Goal: Transaction & Acquisition: Subscribe to service/newsletter

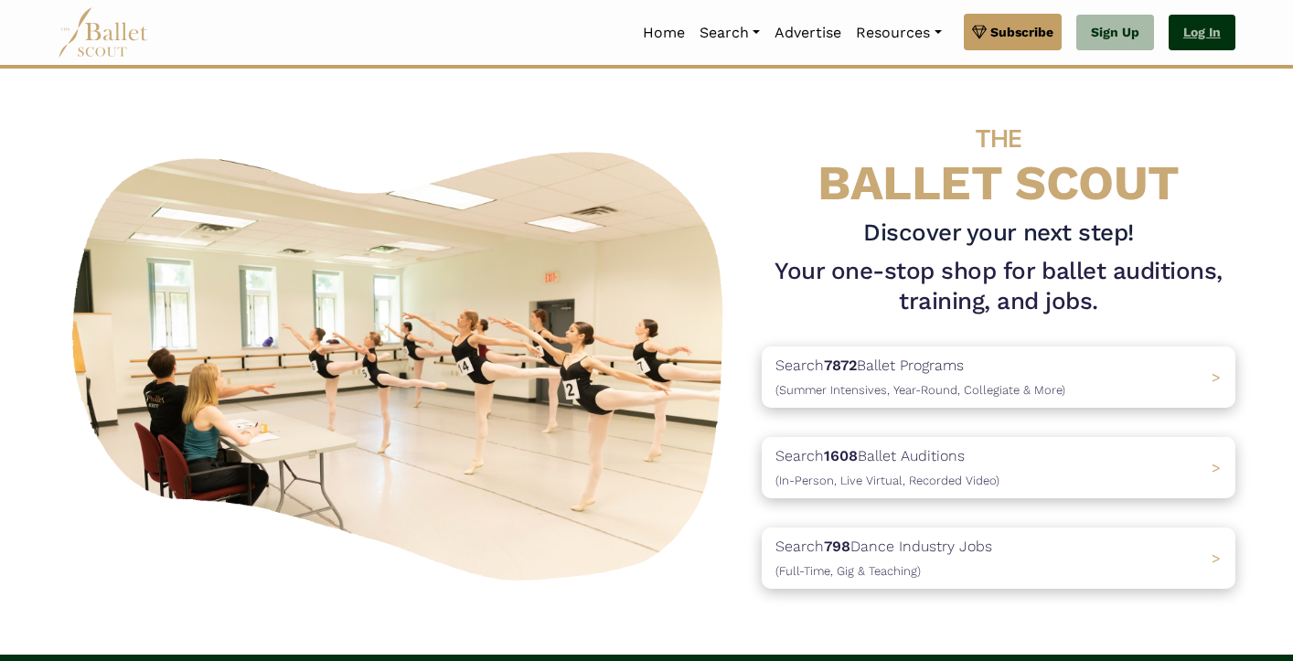
click at [1214, 28] on link "Log In" at bounding box center [1202, 33] width 67 height 37
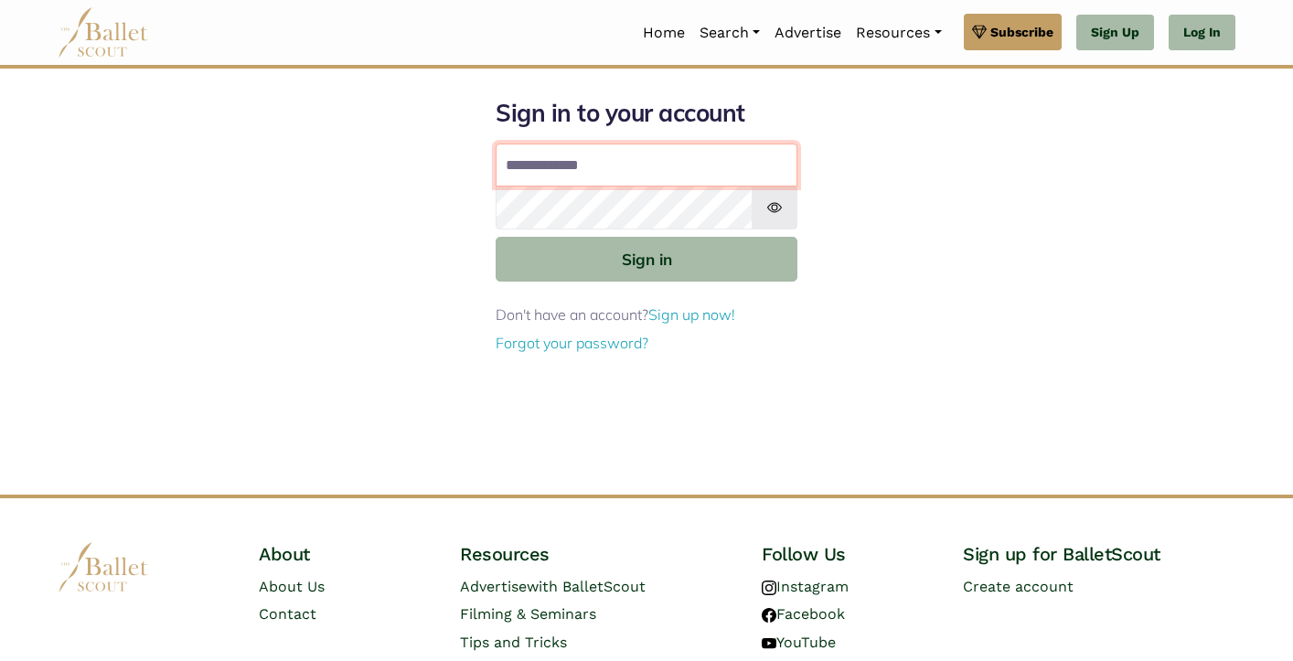
type input "**********"
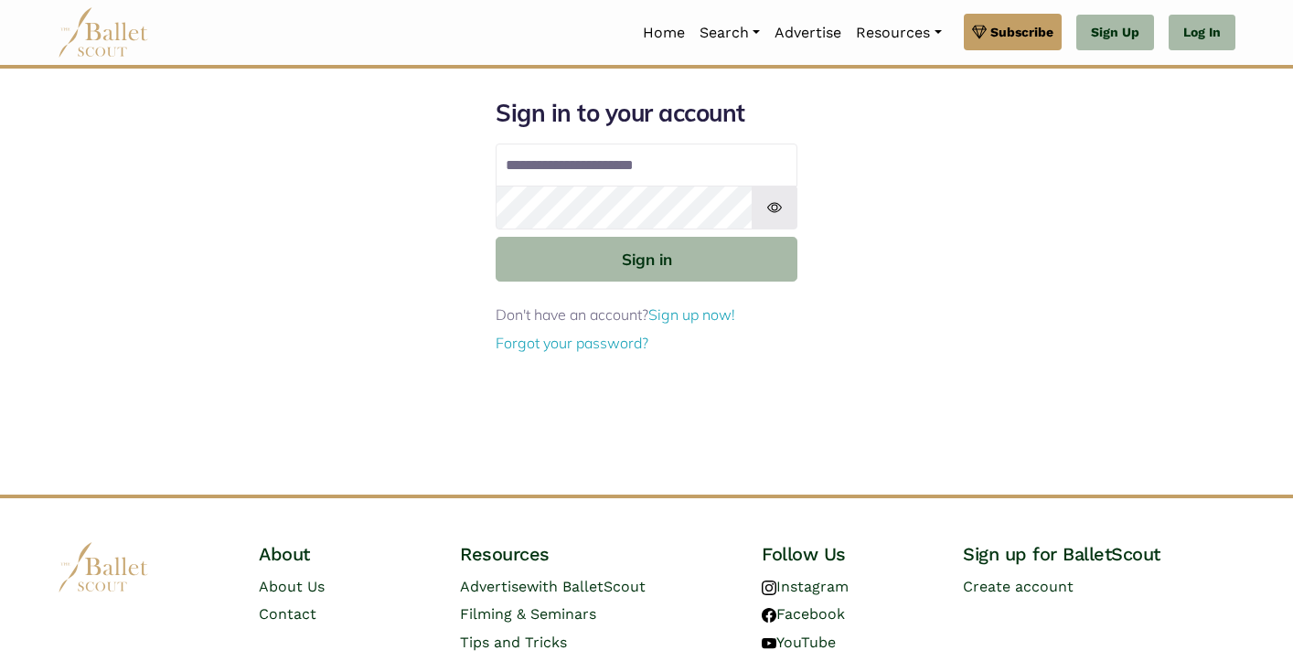
click at [763, 212] on img at bounding box center [775, 208] width 46 height 44
click at [766, 210] on img at bounding box center [775, 208] width 46 height 44
click at [767, 198] on img at bounding box center [775, 208] width 46 height 44
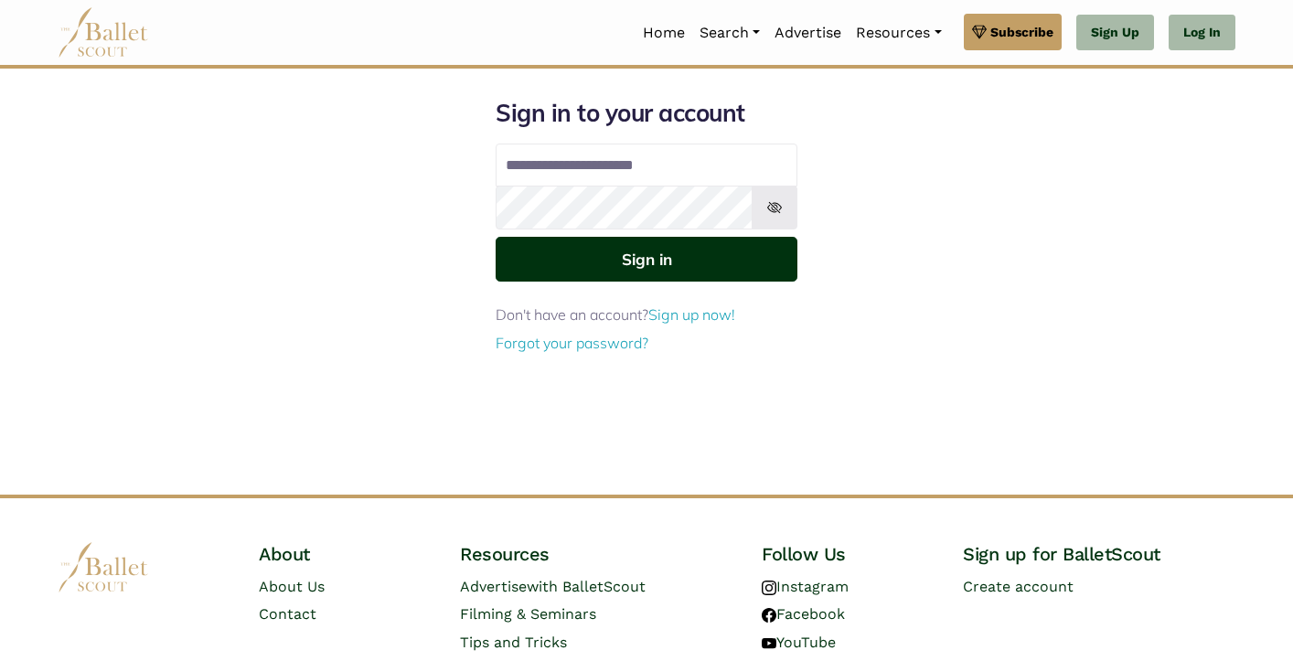
click at [697, 253] on button "Sign in" at bounding box center [647, 259] width 302 height 45
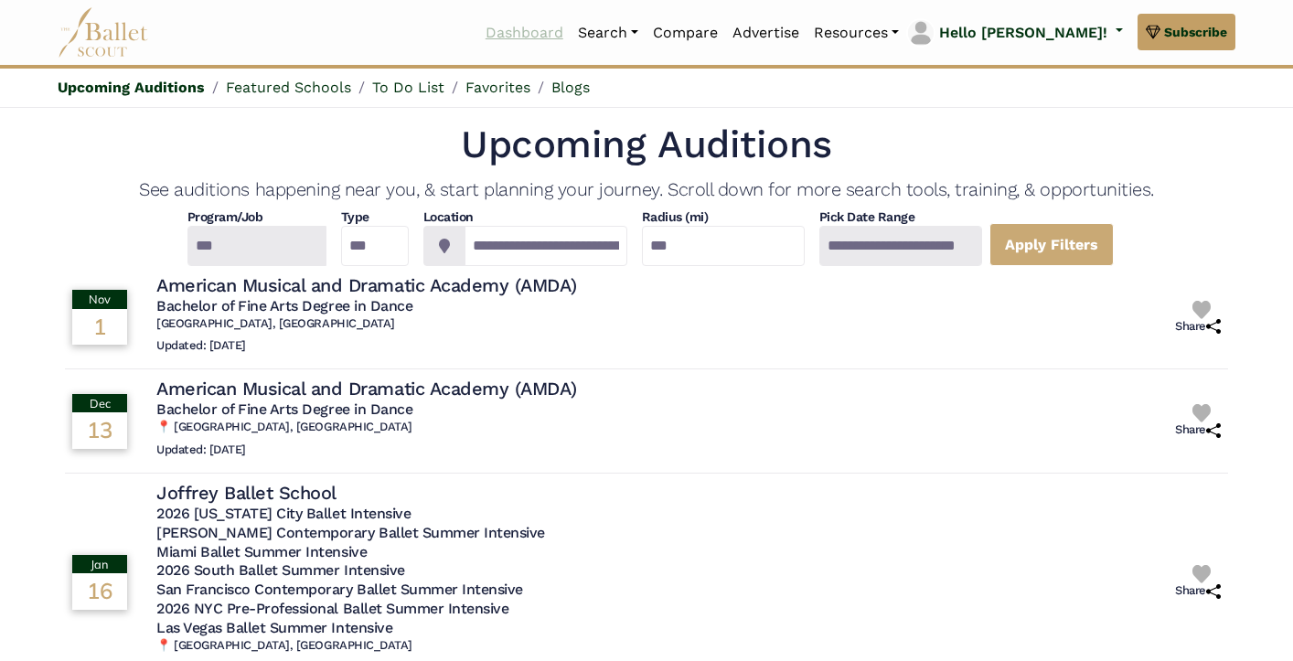
click at [571, 31] on link "Dashboard" at bounding box center [524, 33] width 92 height 38
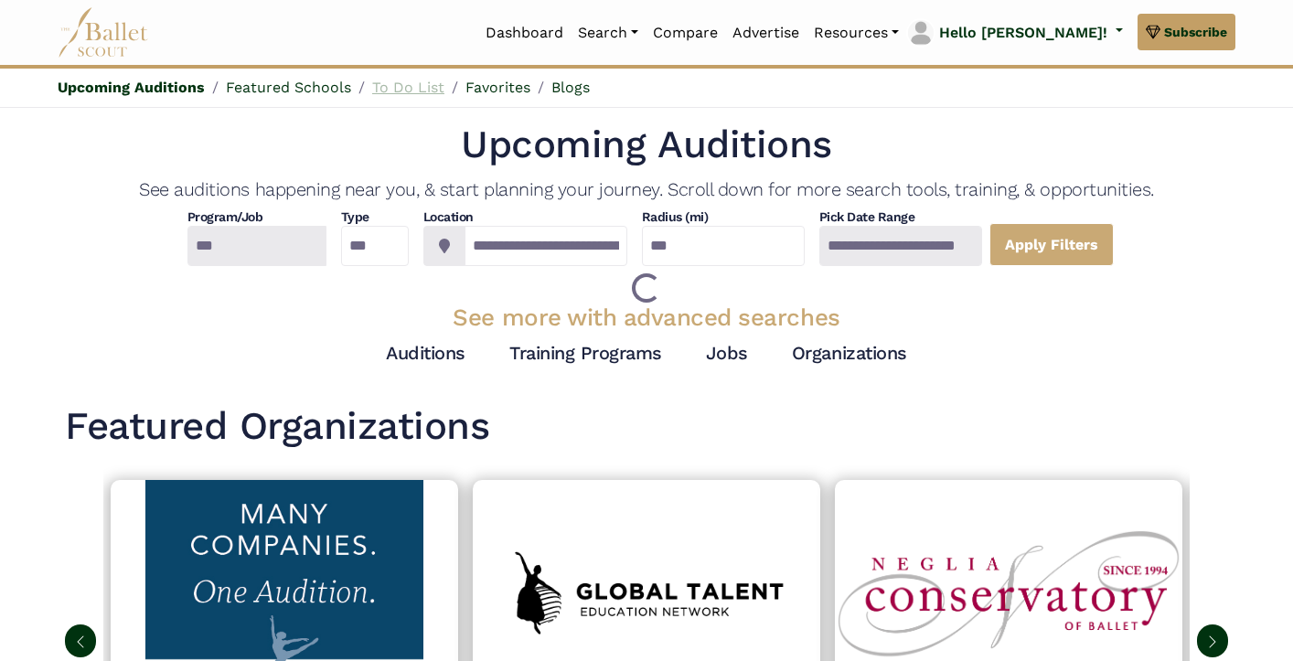
click at [410, 83] on link "To Do List" at bounding box center [408, 87] width 72 height 17
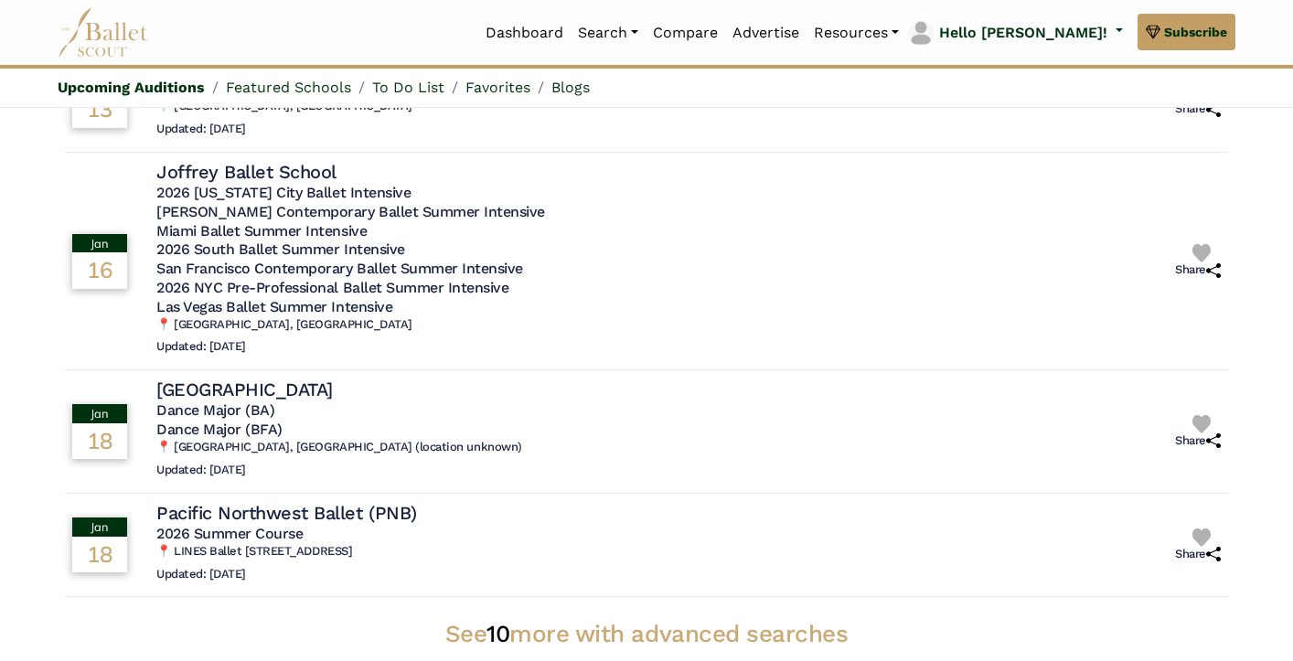
scroll to position [317, 0]
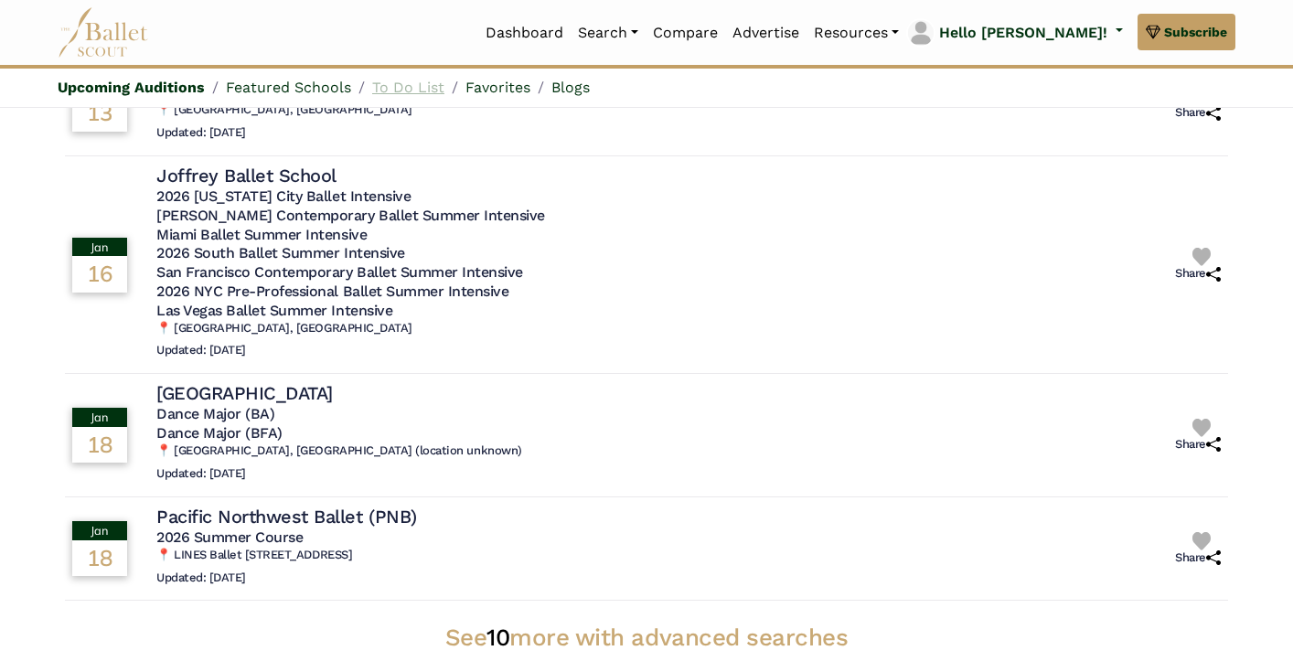
click at [424, 83] on link "To Do List" at bounding box center [408, 87] width 72 height 17
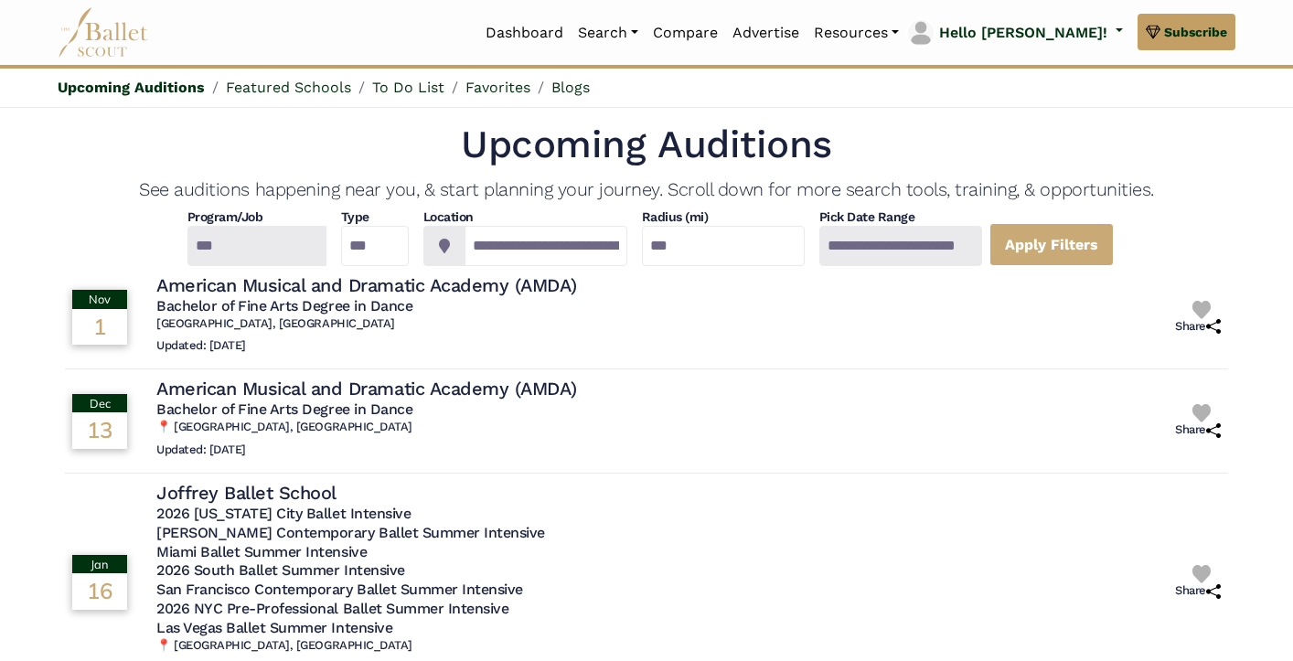
scroll to position [0, 0]
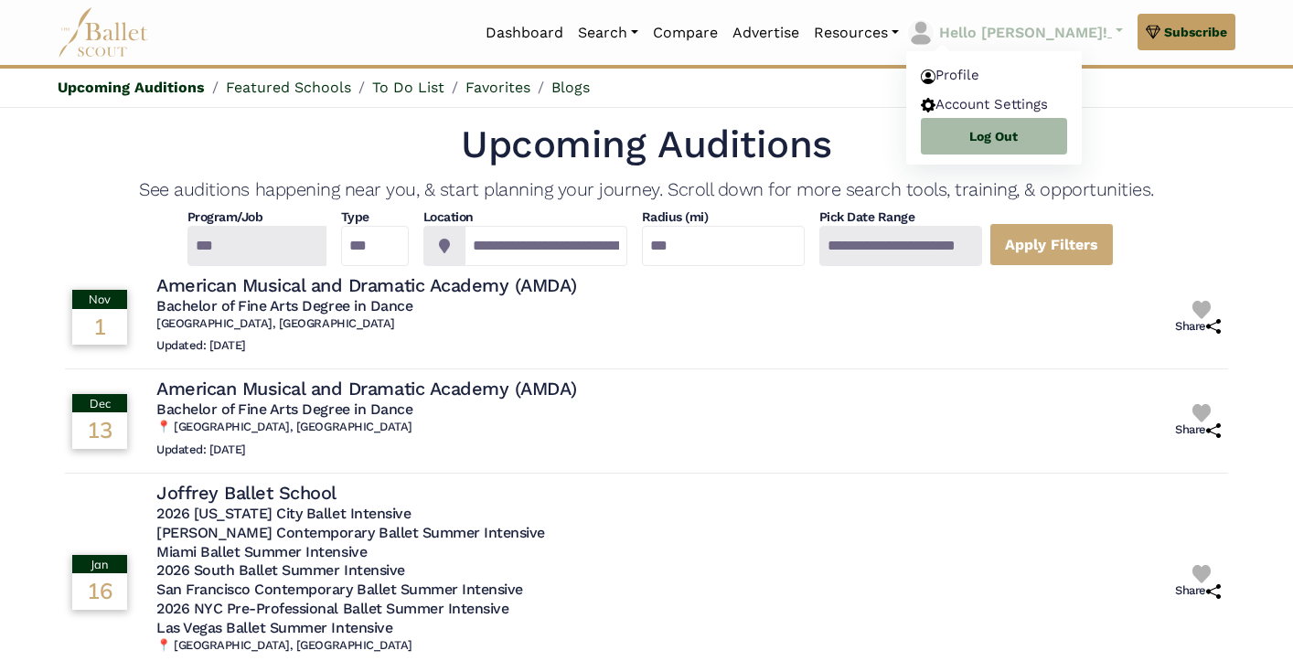
click at [1084, 35] on p "Hello [PERSON_NAME]!" at bounding box center [1023, 33] width 168 height 24
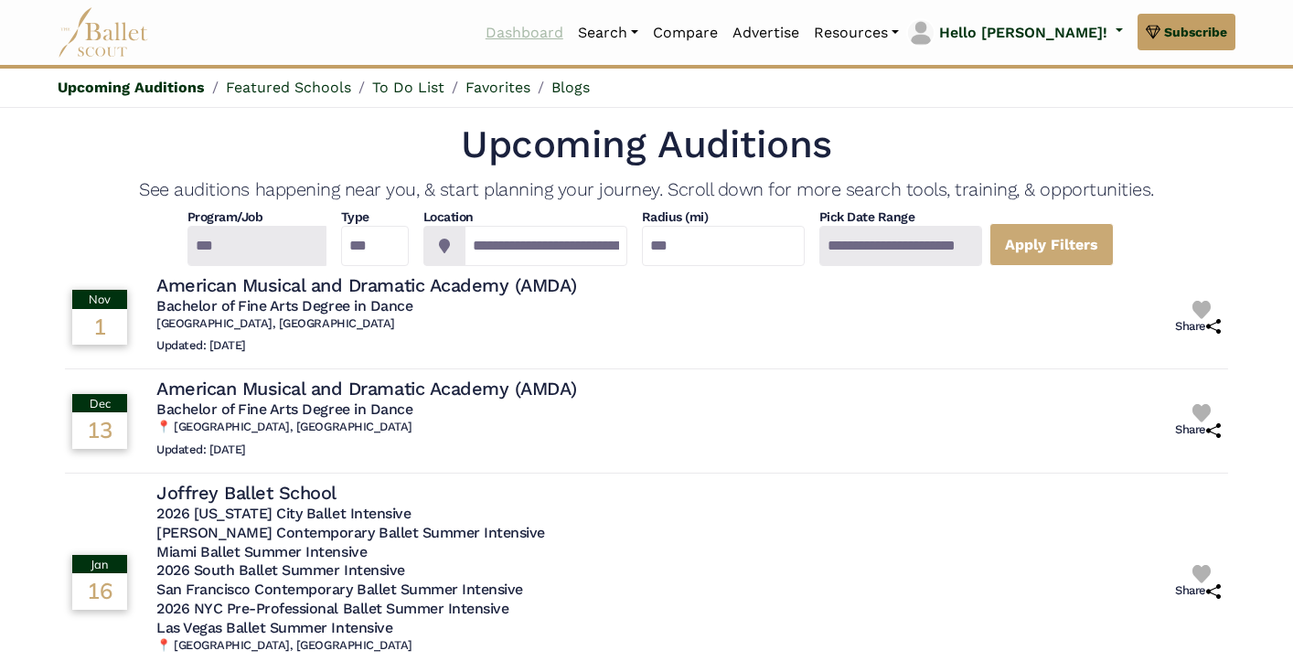
click at [571, 33] on link "Dashboard" at bounding box center [524, 33] width 92 height 38
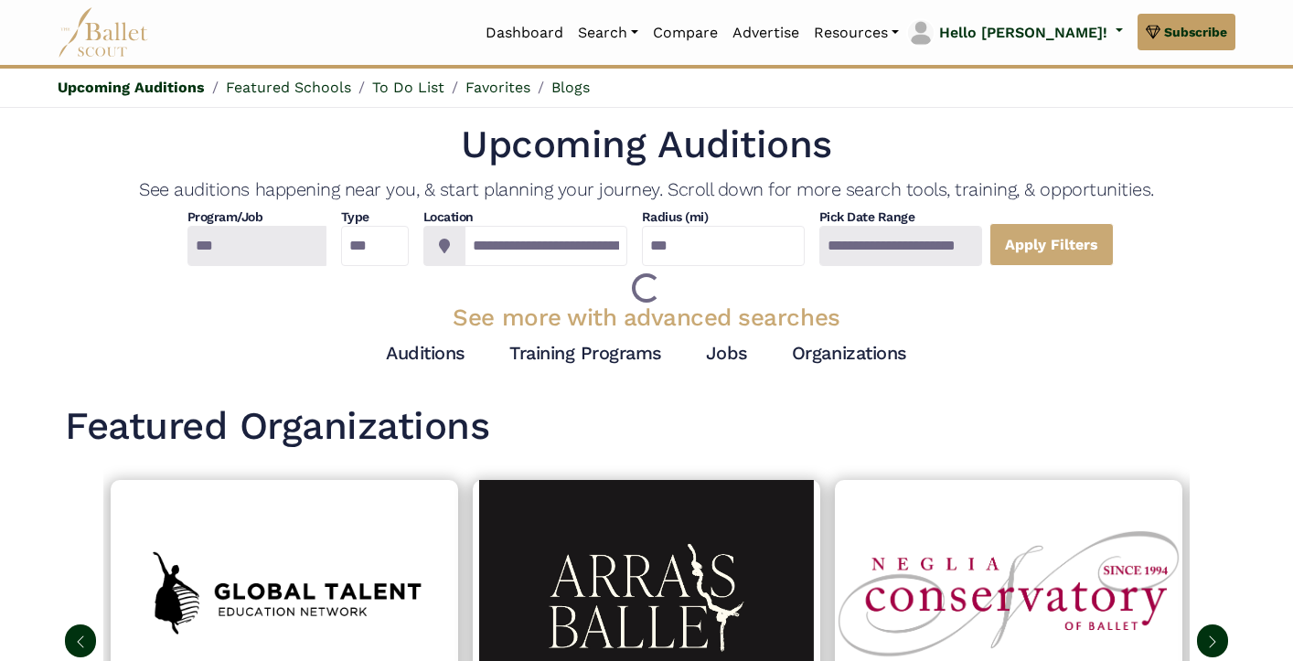
click at [401, 88] on link "To Do List" at bounding box center [408, 87] width 72 height 17
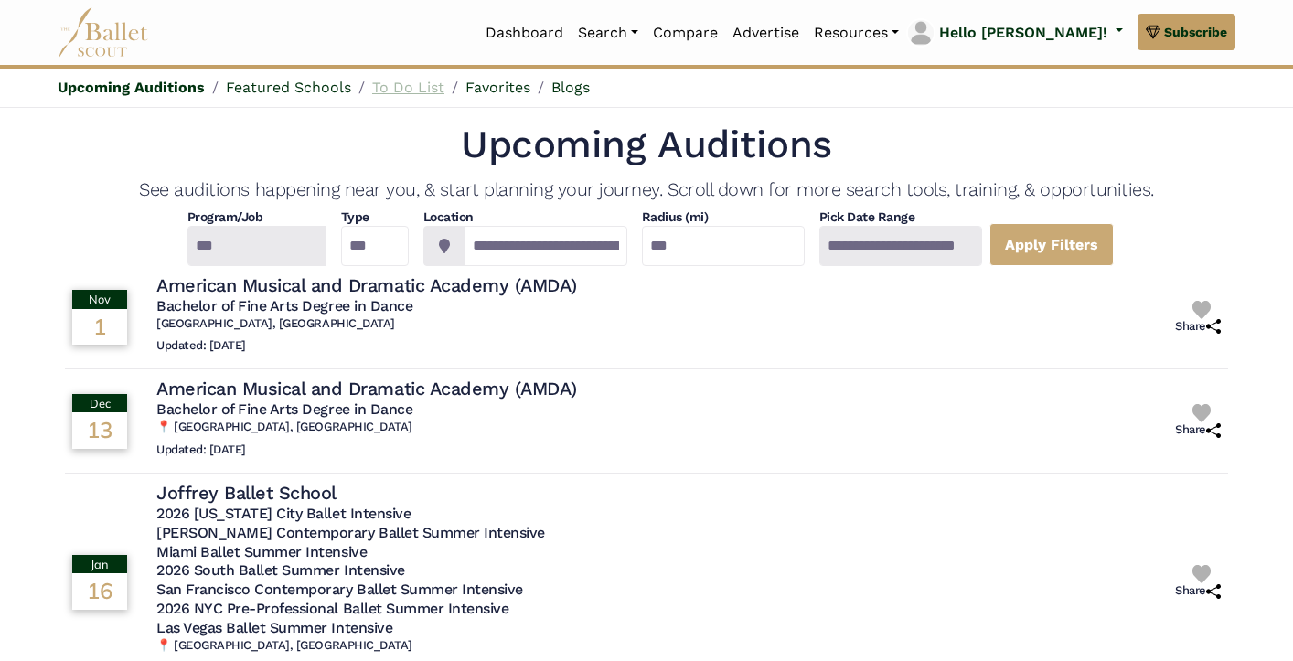
click at [388, 84] on link "To Do List" at bounding box center [408, 87] width 72 height 17
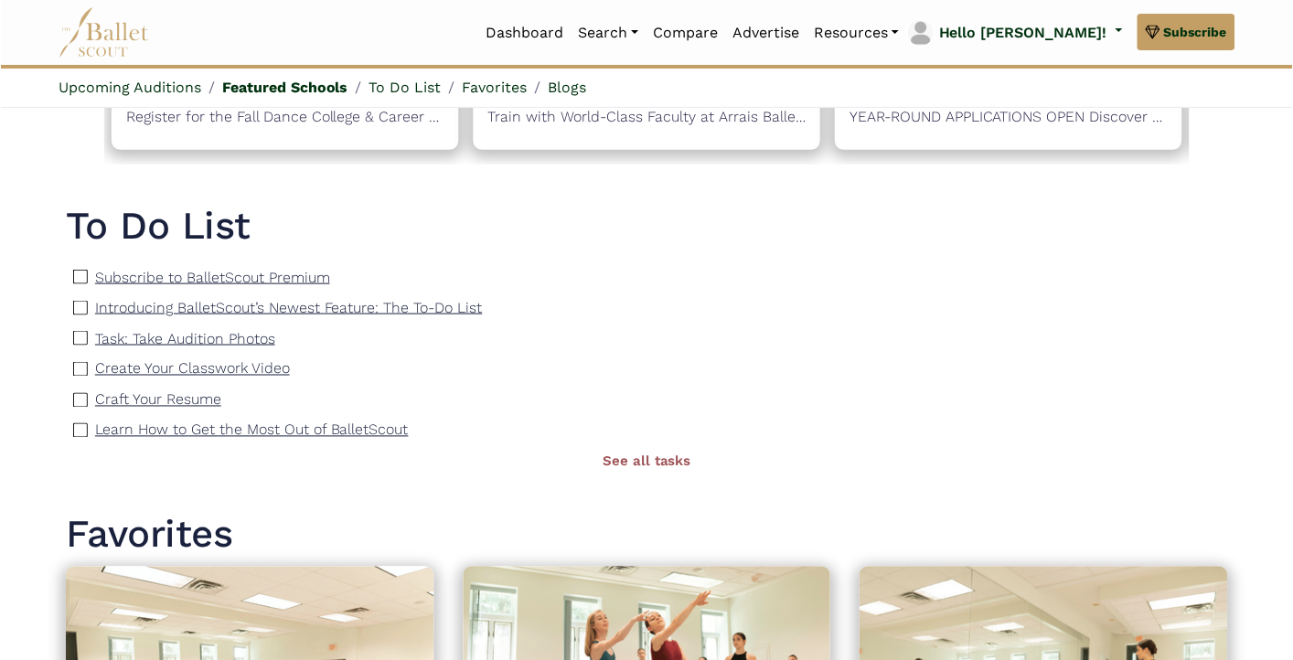
scroll to position [1290, 0]
click at [156, 270] on p "Subscribe to BalletScout Premium" at bounding box center [211, 278] width 235 height 17
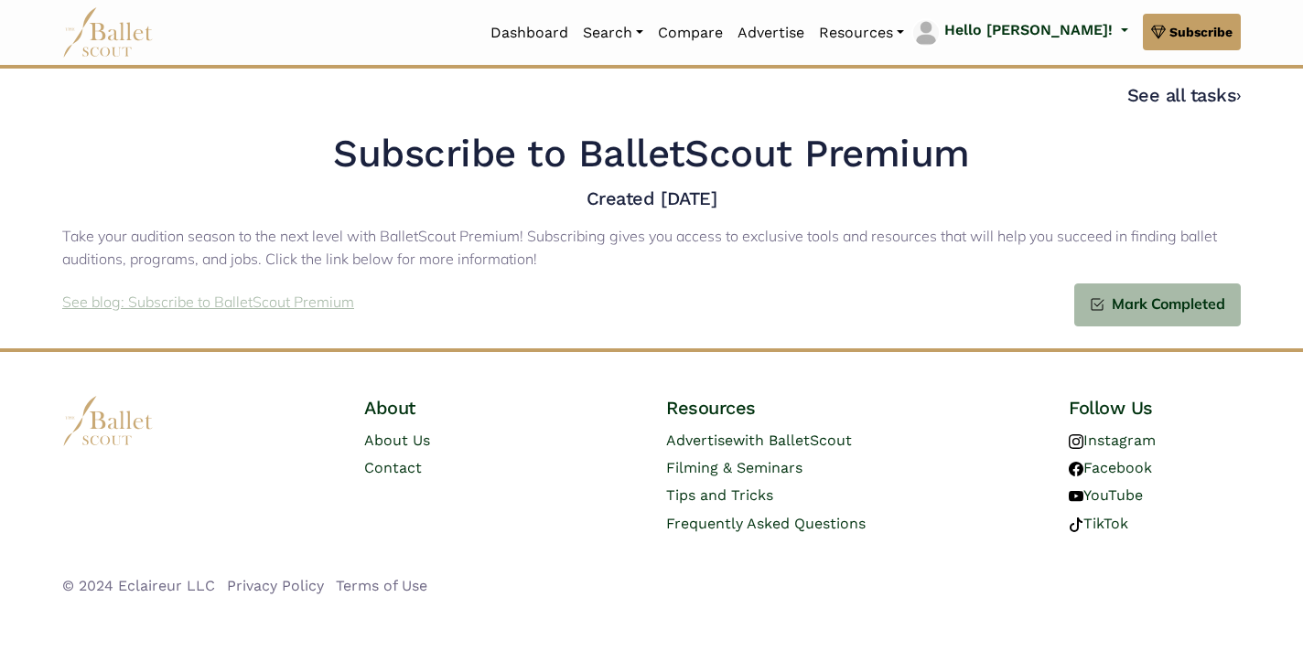
click at [311, 301] on p "See blog: Subscribe to BalletScout Premium" at bounding box center [208, 303] width 292 height 24
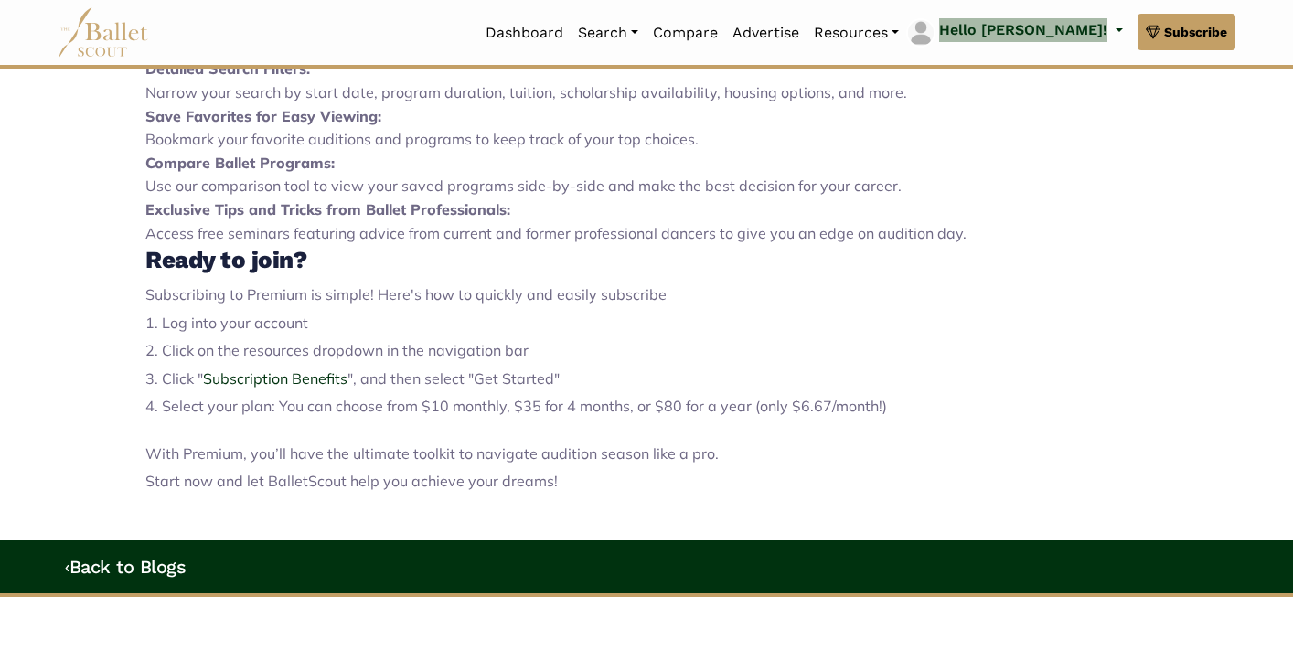
scroll to position [713, 0]
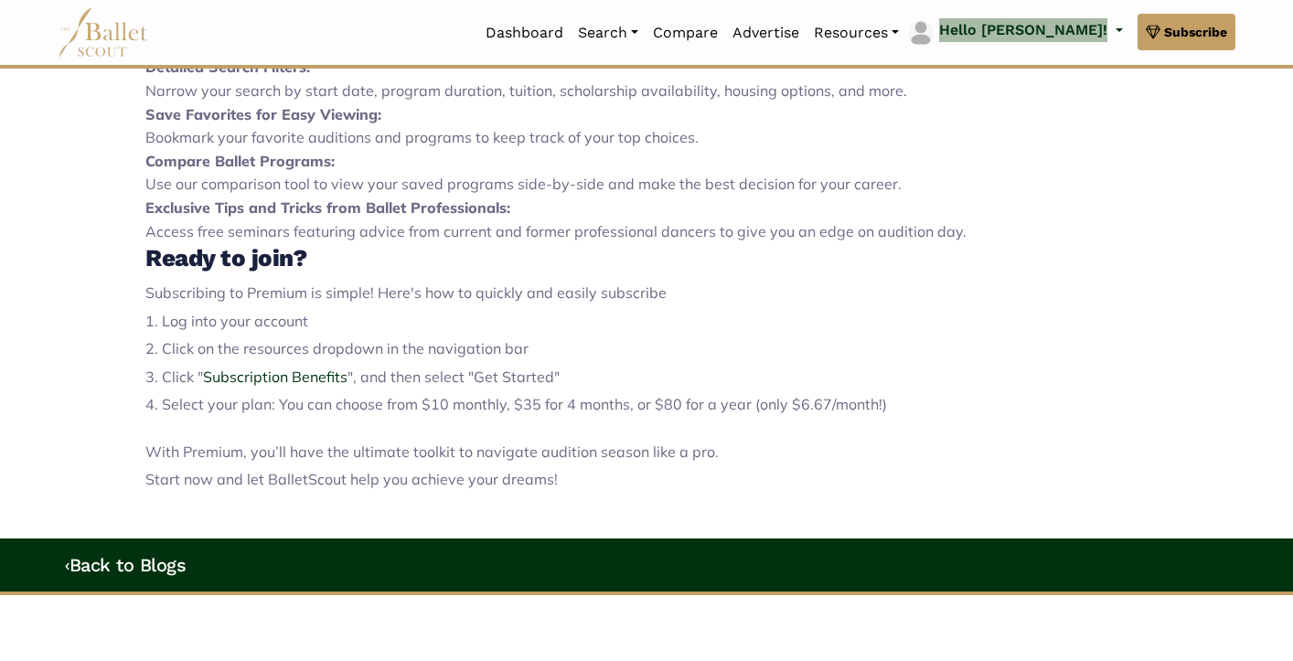
click at [501, 368] on span "3. Click " Subscription Benefits ", and then select "Get Started"" at bounding box center [352, 377] width 414 height 18
click at [279, 373] on link "Subscription Benefits" at bounding box center [275, 377] width 145 height 18
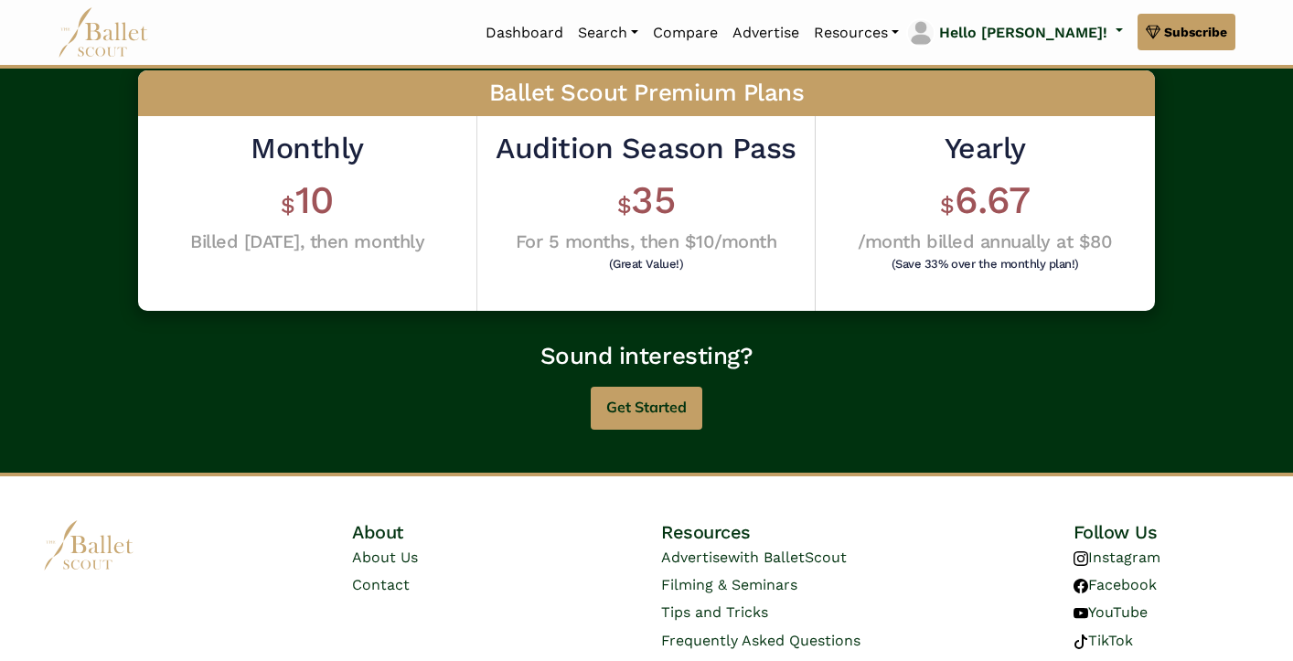
scroll to position [547, 0]
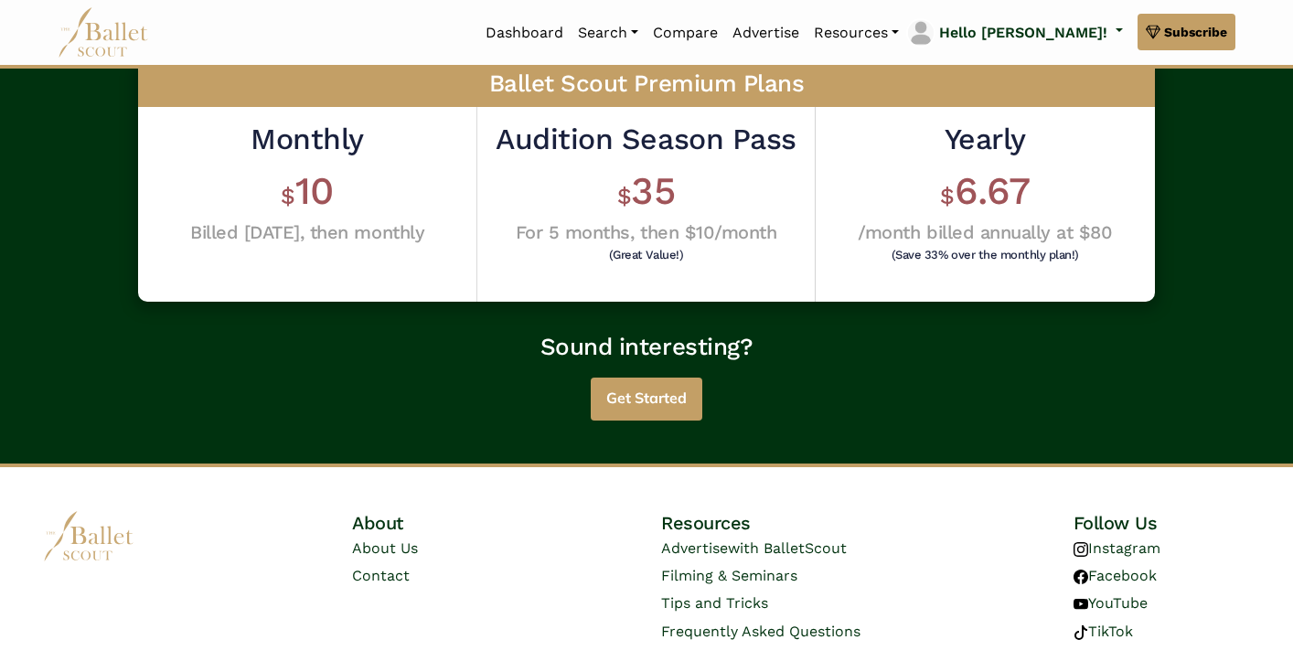
click at [660, 399] on button "Get Started" at bounding box center [647, 399] width 112 height 43
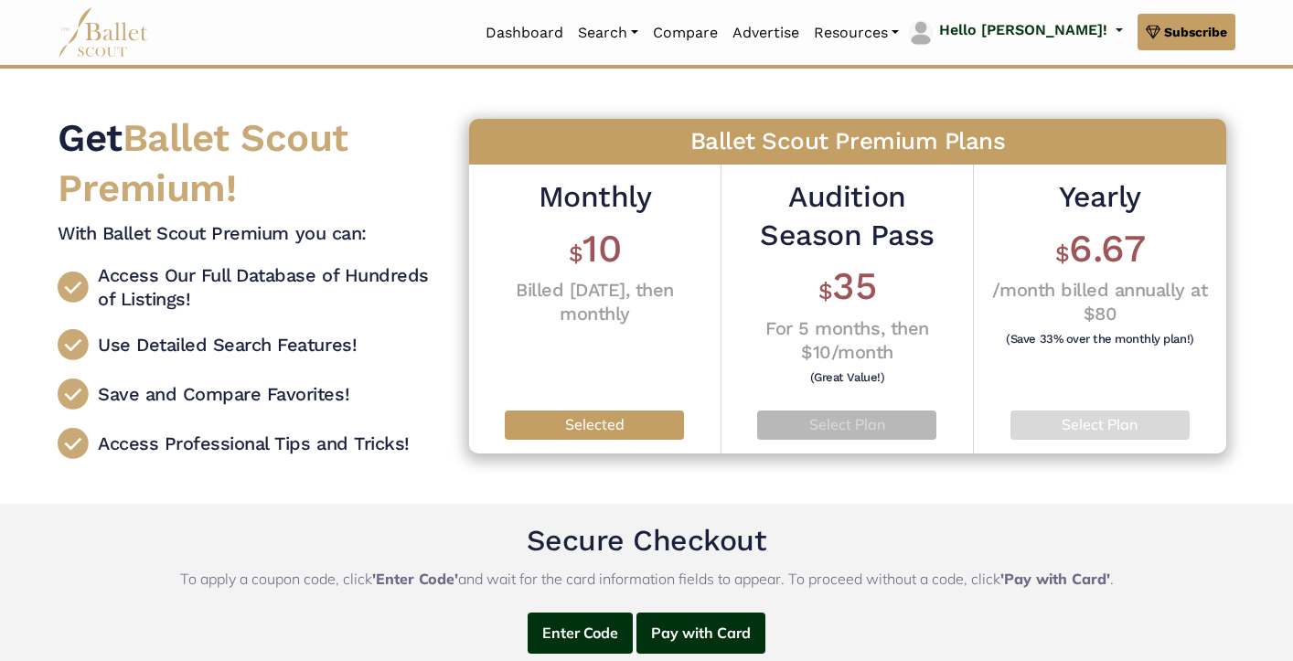
click at [876, 414] on p "Select Plan" at bounding box center [847, 425] width 150 height 24
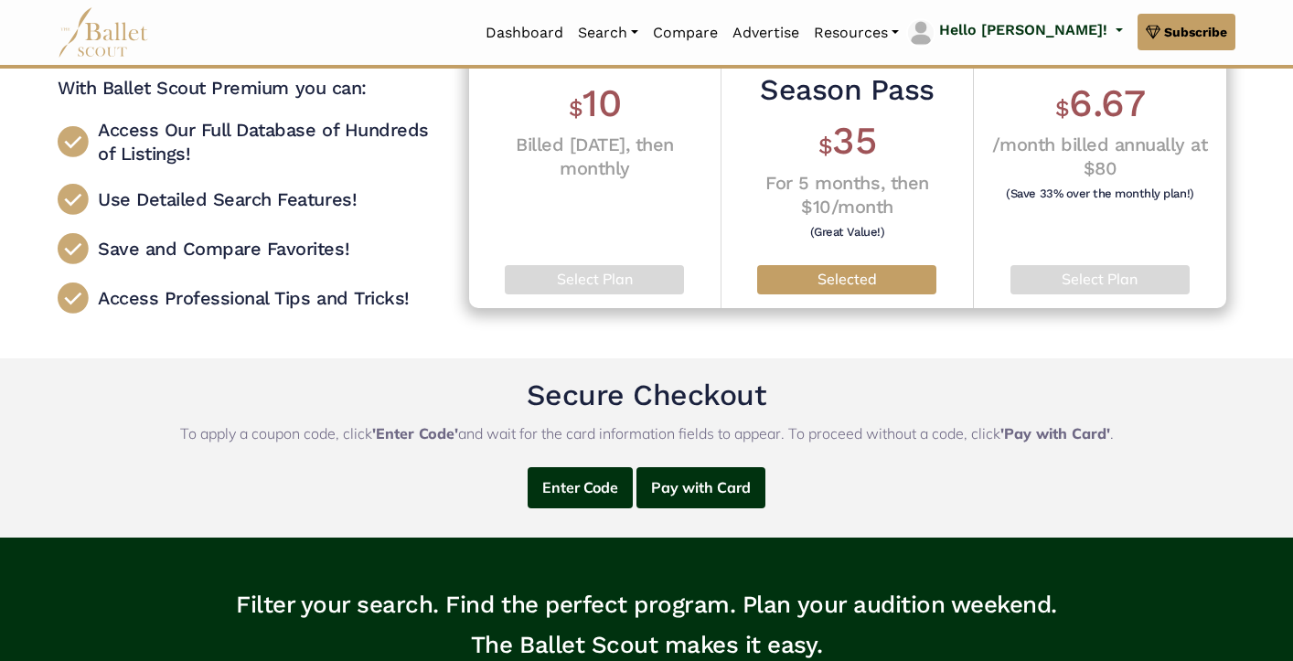
scroll to position [164, 0]
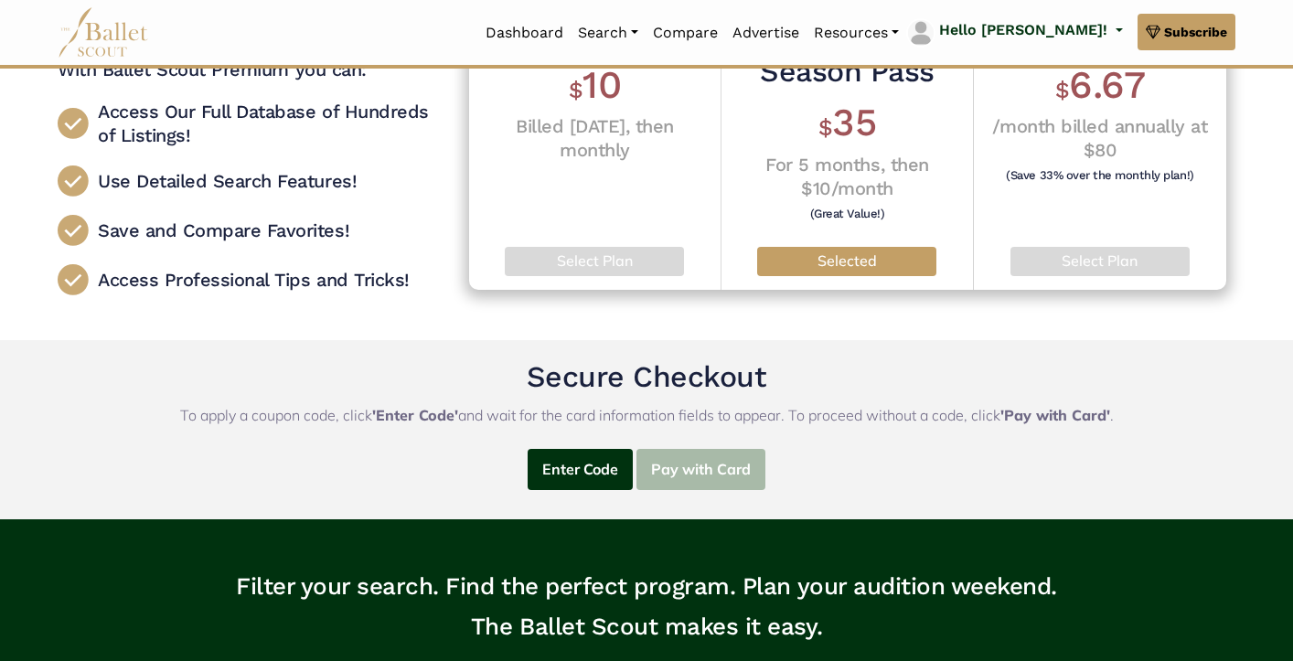
click at [689, 463] on button "Pay with Card" at bounding box center [701, 469] width 129 height 41
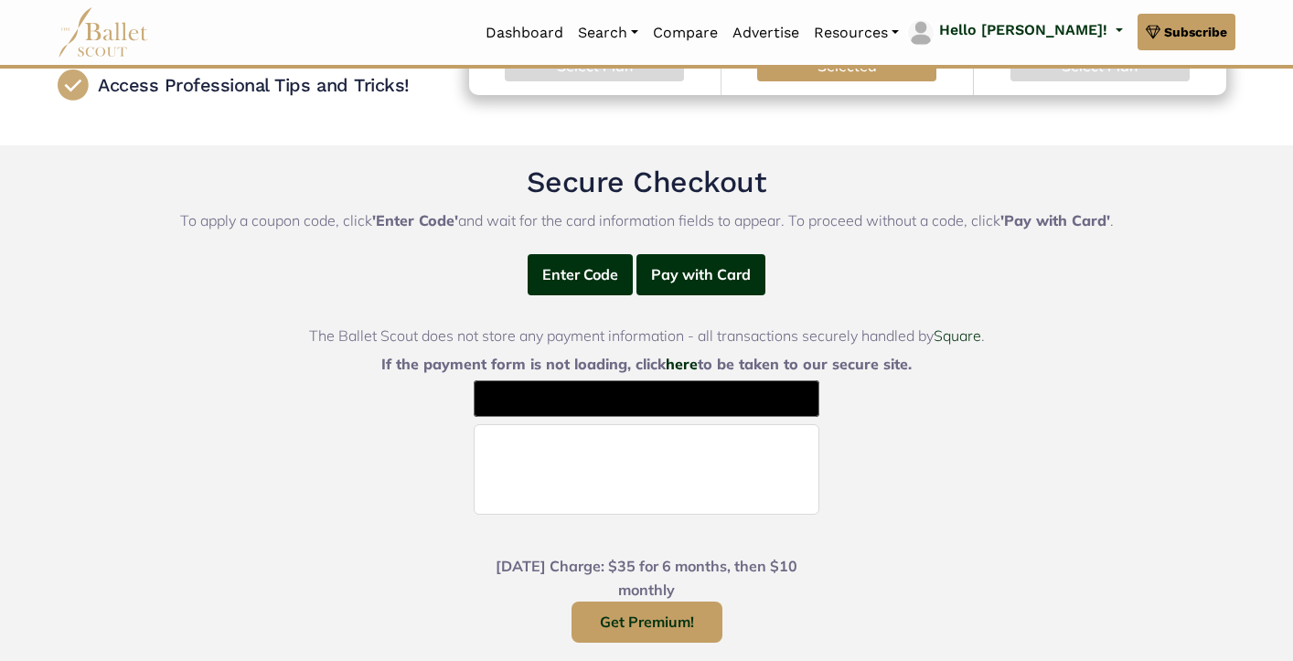
scroll to position [370, 0]
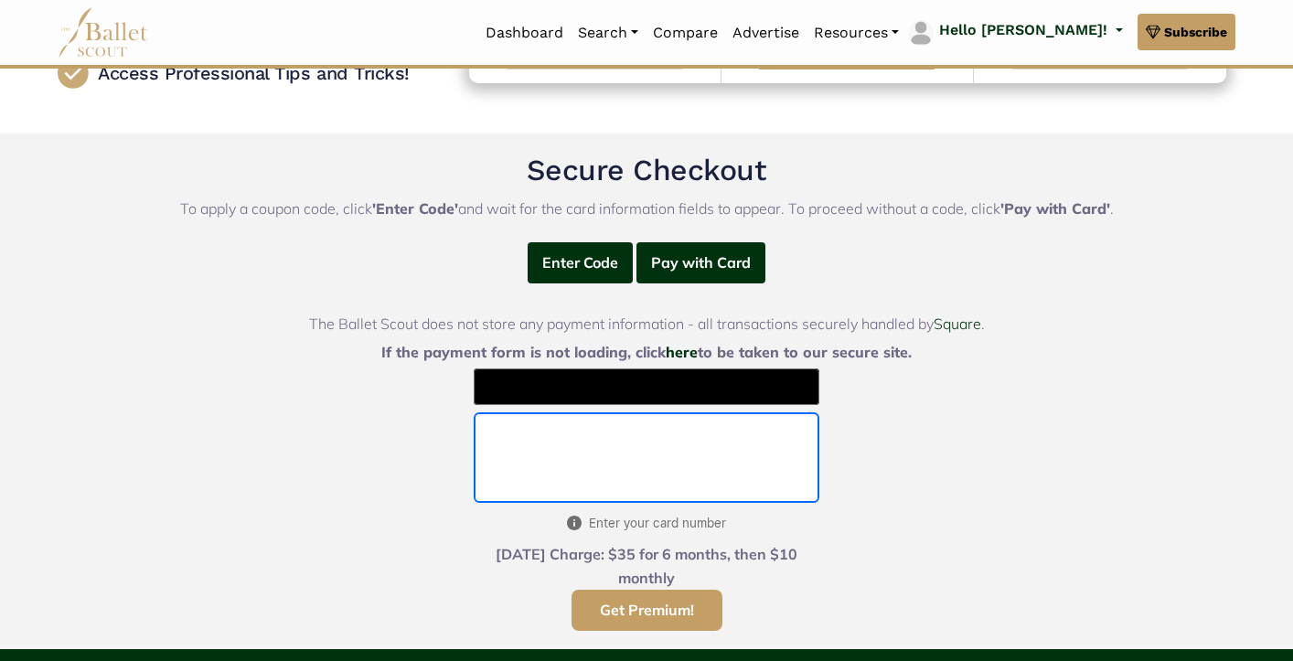
click at [670, 602] on button "Get Premium!" at bounding box center [647, 610] width 151 height 41
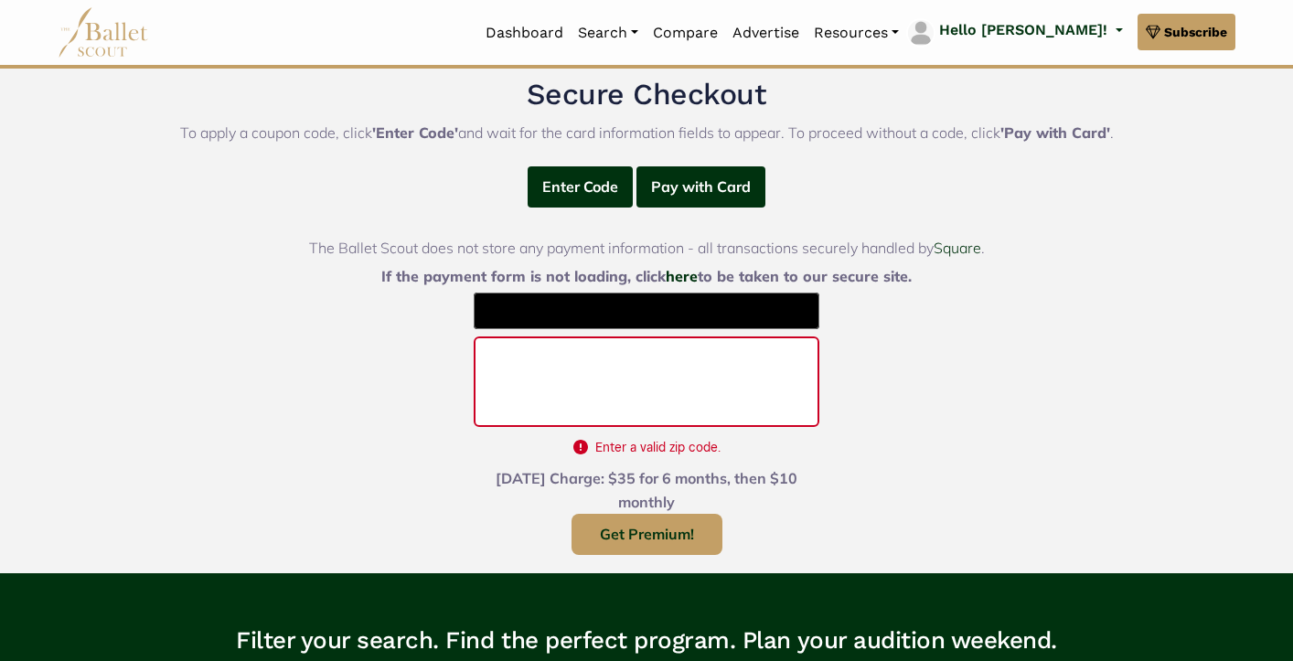
scroll to position [449, 0]
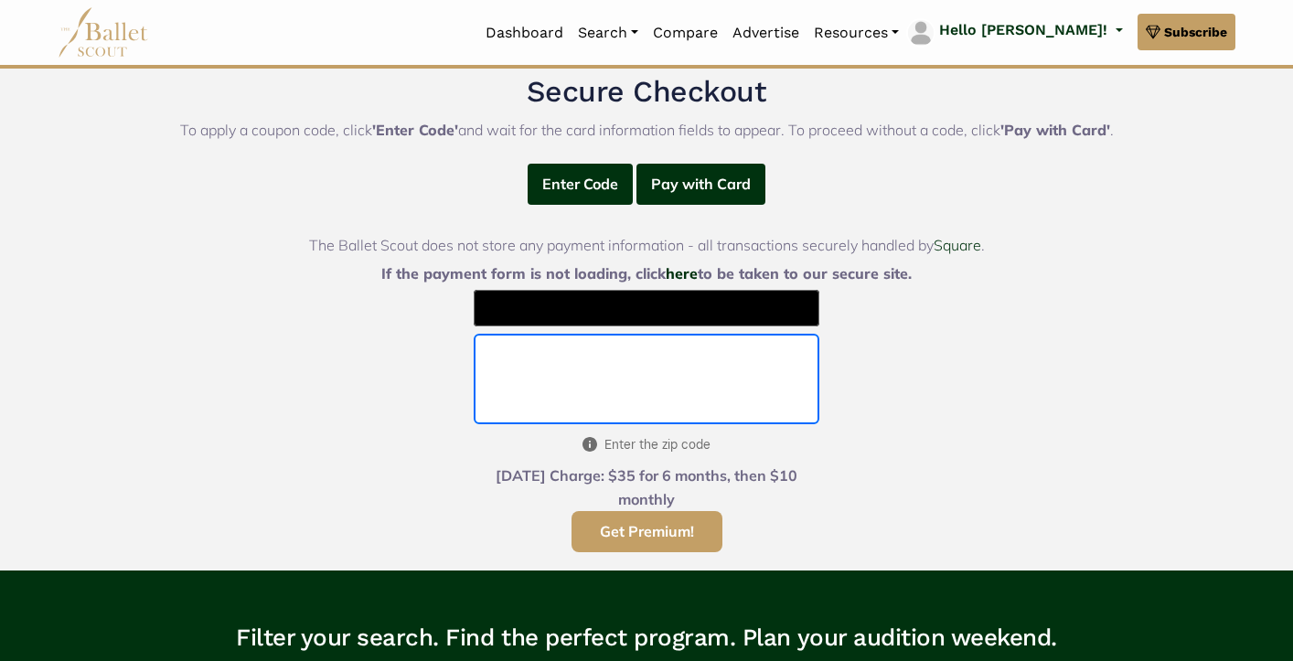
click at [705, 515] on button "Get Premium!" at bounding box center [647, 531] width 151 height 41
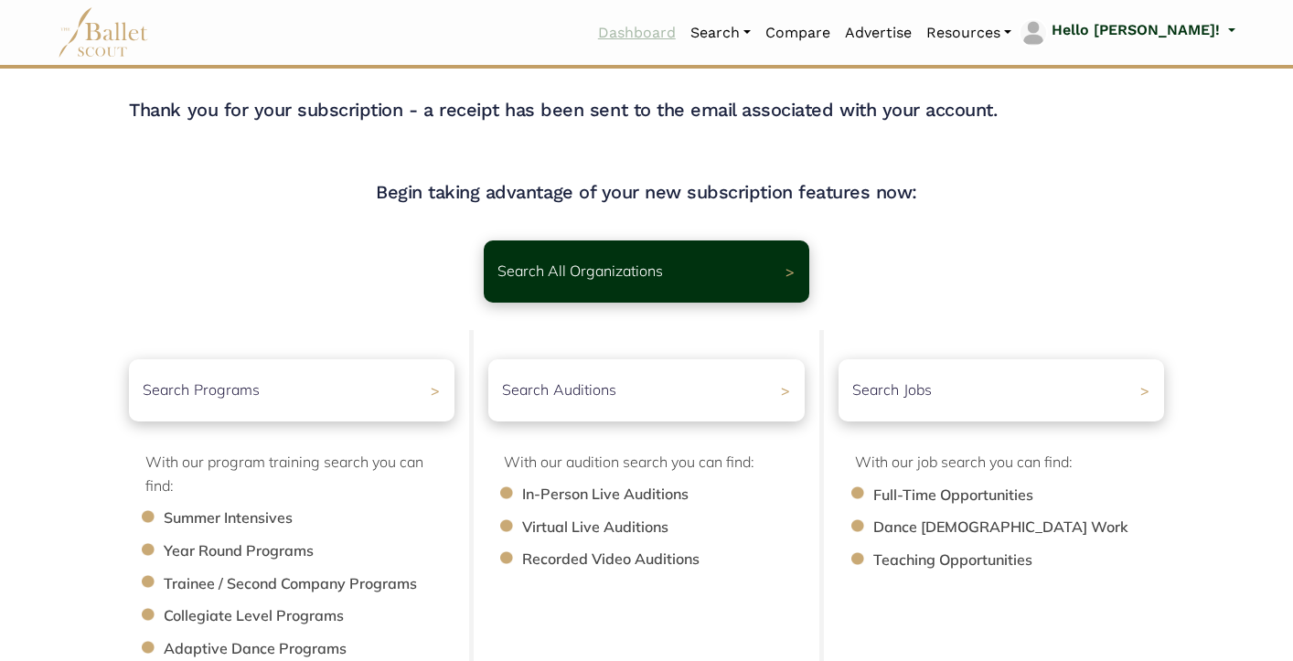
click at [683, 36] on link "Dashboard" at bounding box center [637, 33] width 92 height 38
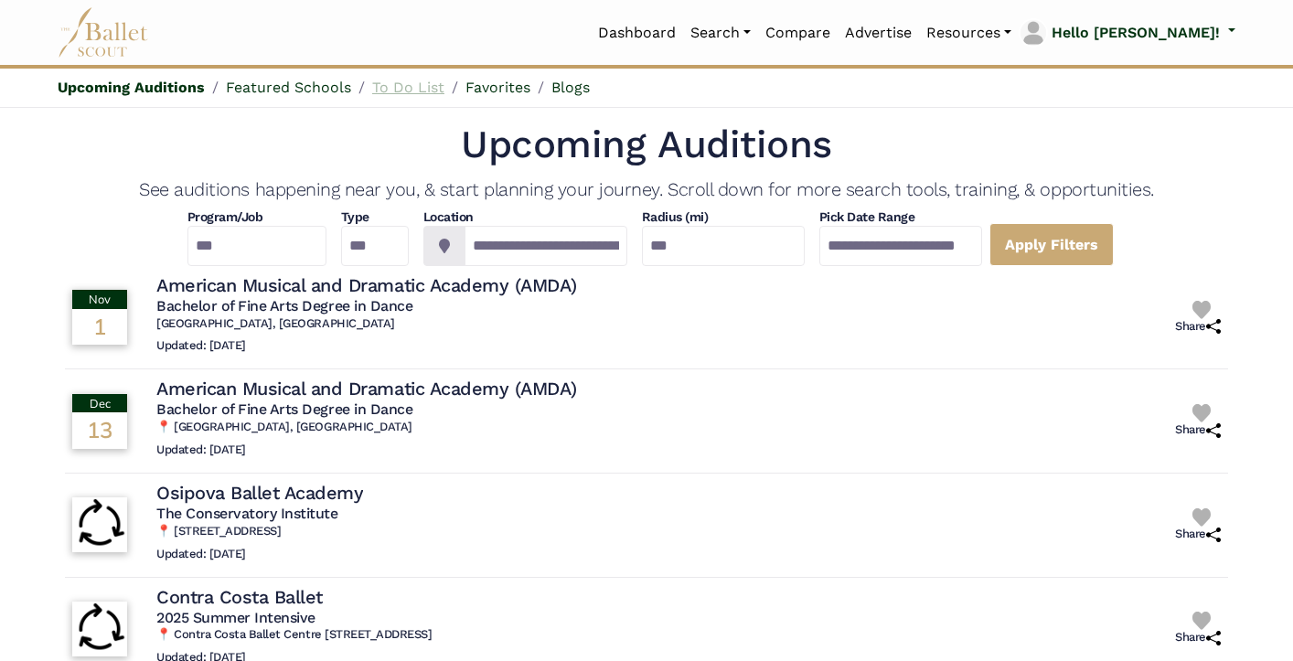
click at [409, 87] on link "To Do List" at bounding box center [408, 87] width 72 height 17
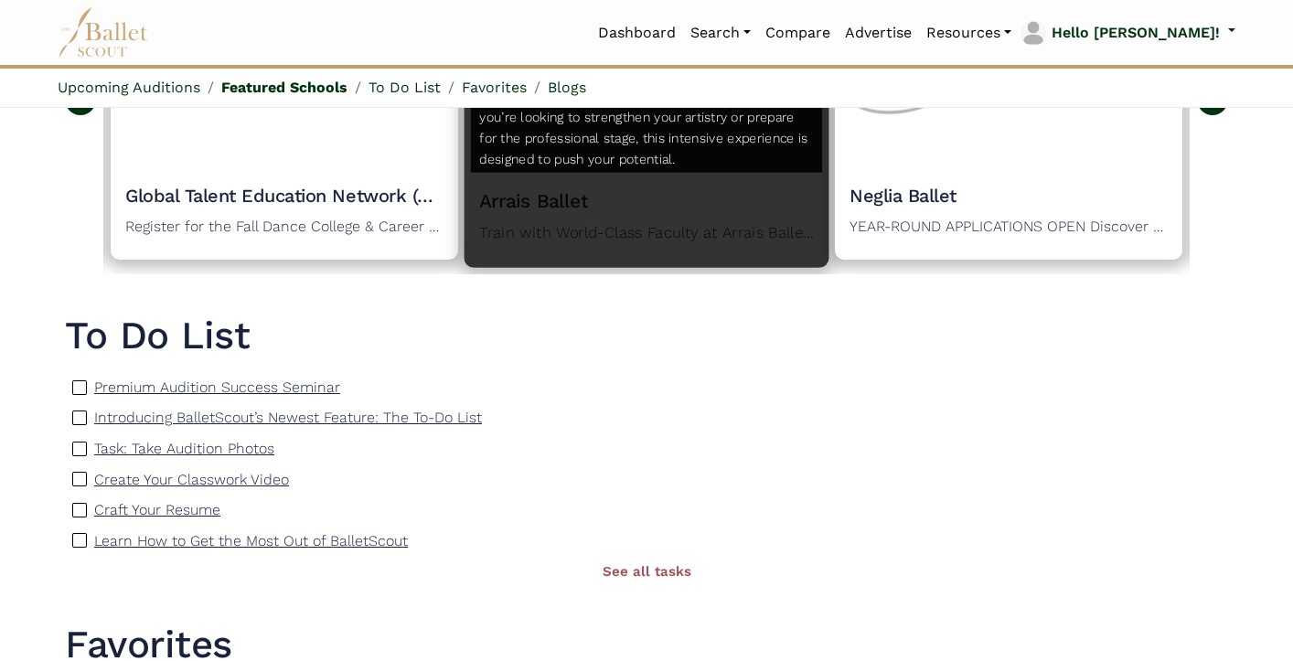
scroll to position [1291, 0]
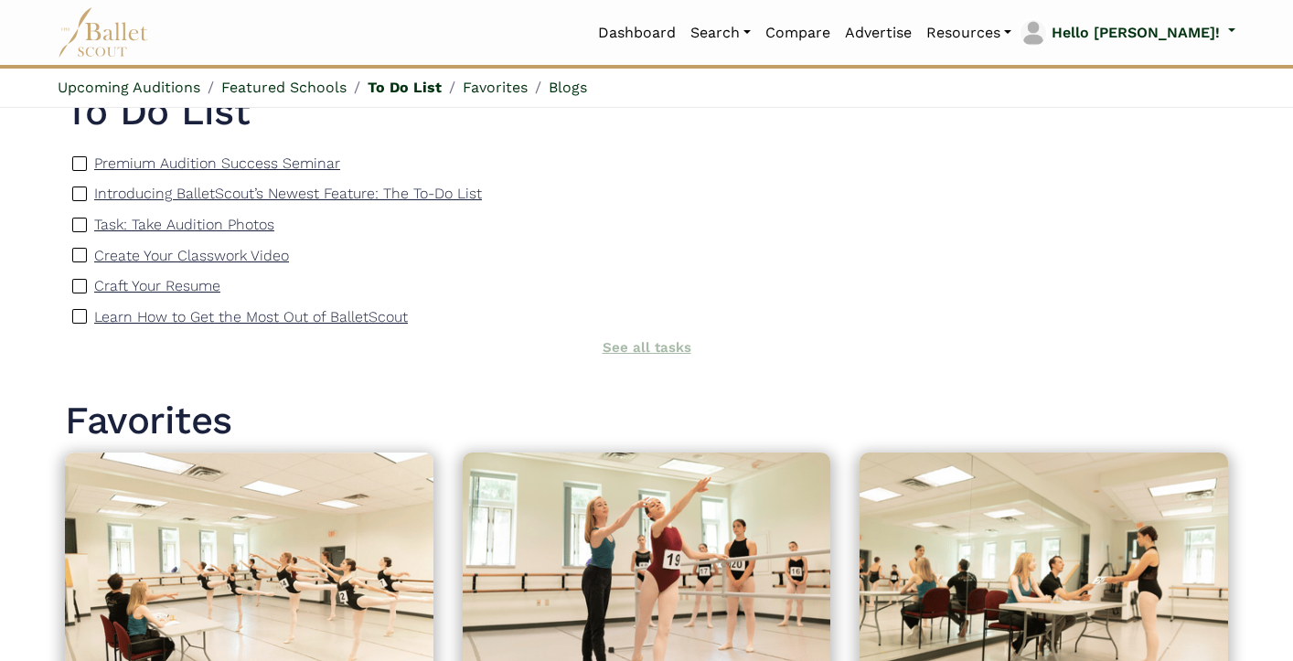
click at [628, 339] on link "See all tasks" at bounding box center [647, 347] width 89 height 16
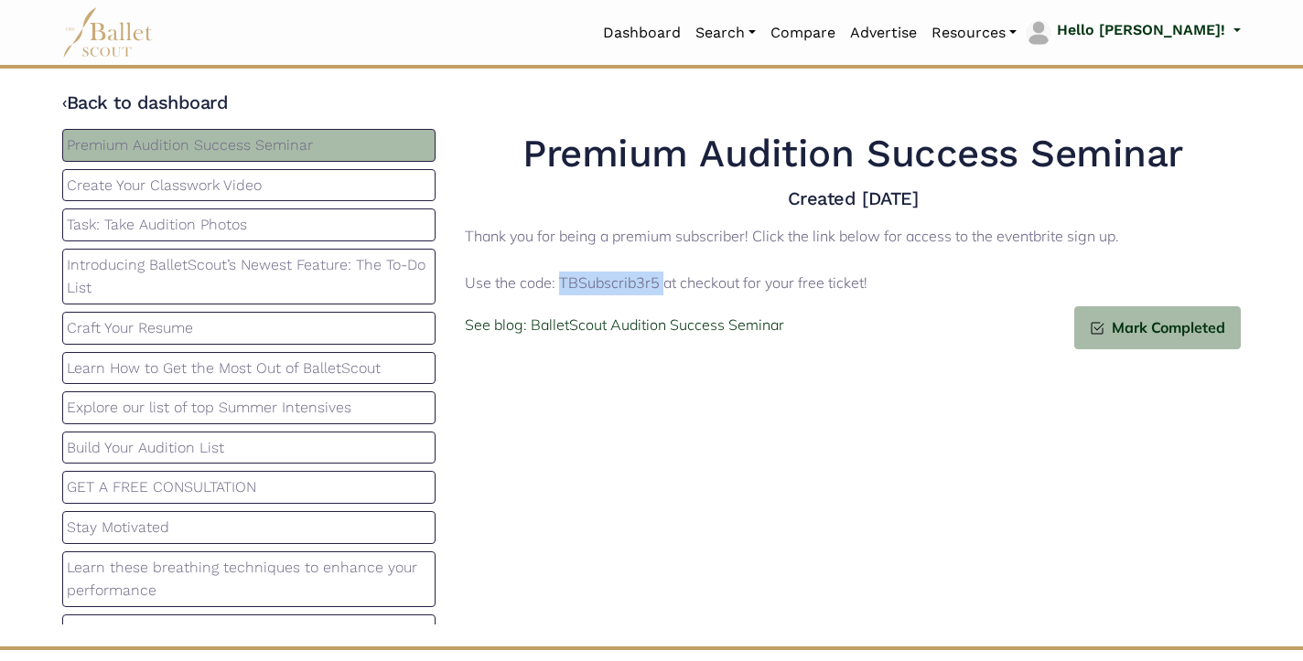
drag, startPoint x: 557, startPoint y: 280, endPoint x: 661, endPoint y: 273, distance: 104.5
click at [661, 273] on p "Thank you for being a premium subscriber! Click the link below for access to th…" at bounding box center [853, 260] width 776 height 70
copy p "TBSubscrib3r5"
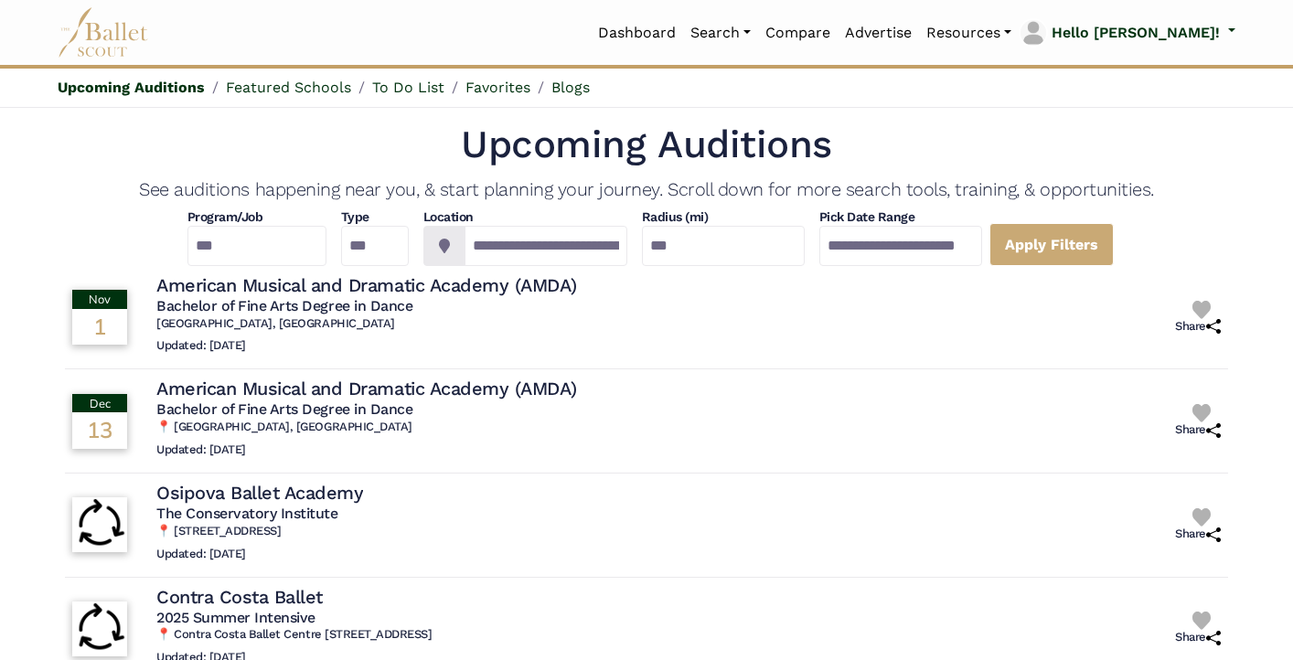
click at [110, 41] on img at bounding box center [103, 32] width 91 height 50
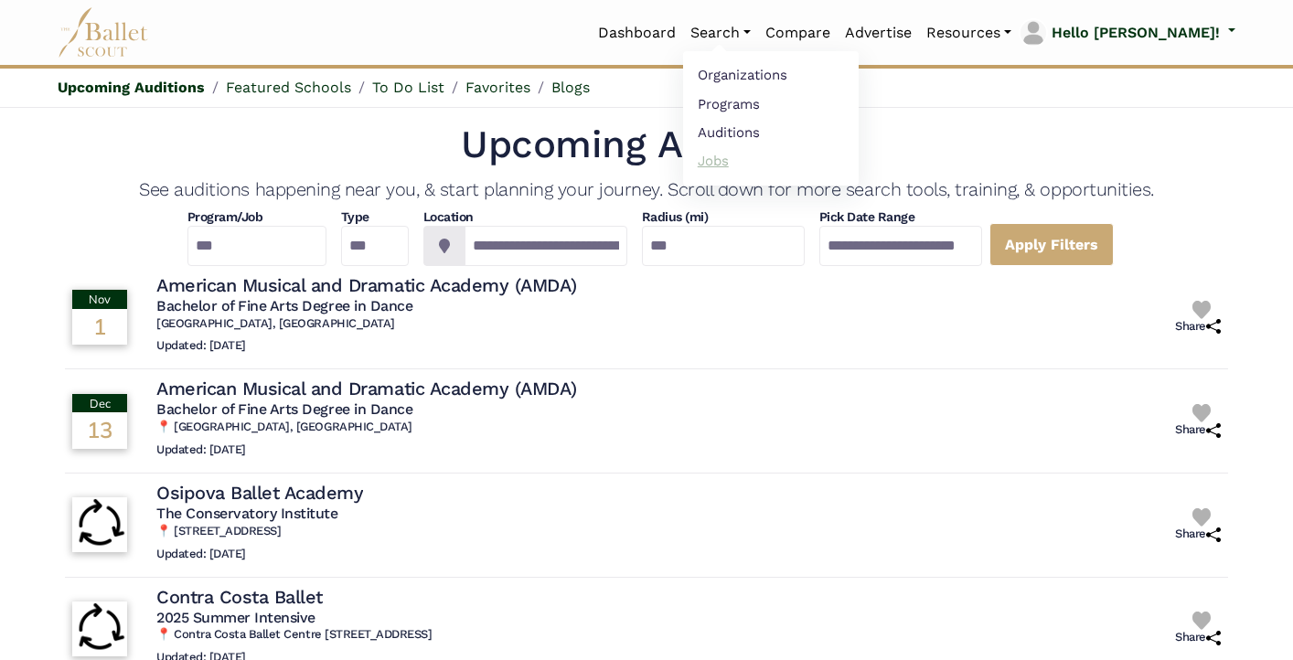
click at [789, 165] on link "Jobs" at bounding box center [771, 160] width 176 height 28
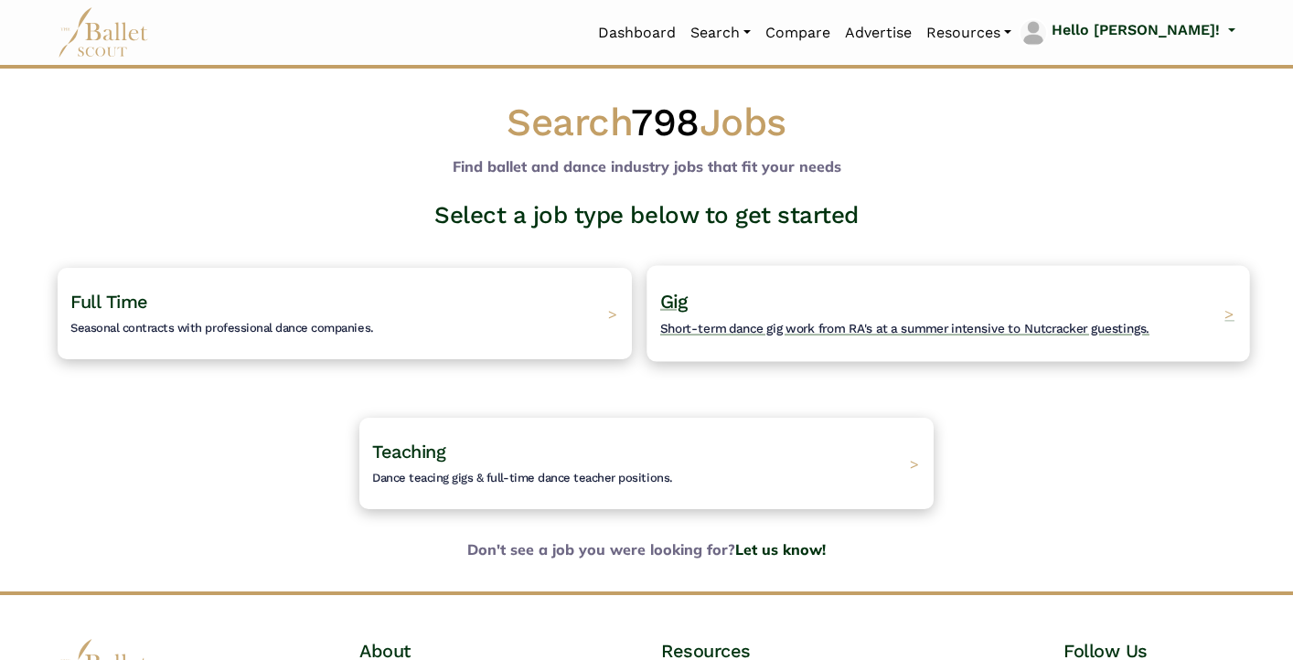
click at [853, 297] on h4 "Gig Short-term dance gig work from RA's at a summer intensive to Nutcracker gue…" at bounding box center [904, 314] width 489 height 50
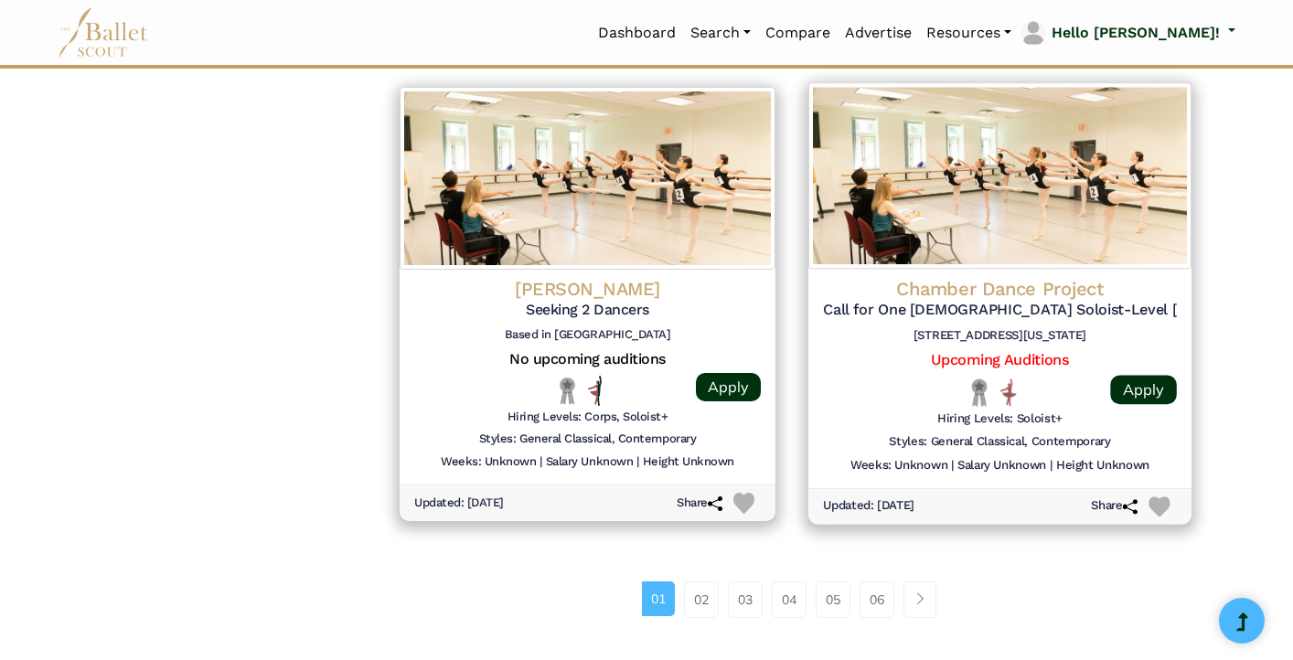
scroll to position [2287, 0]
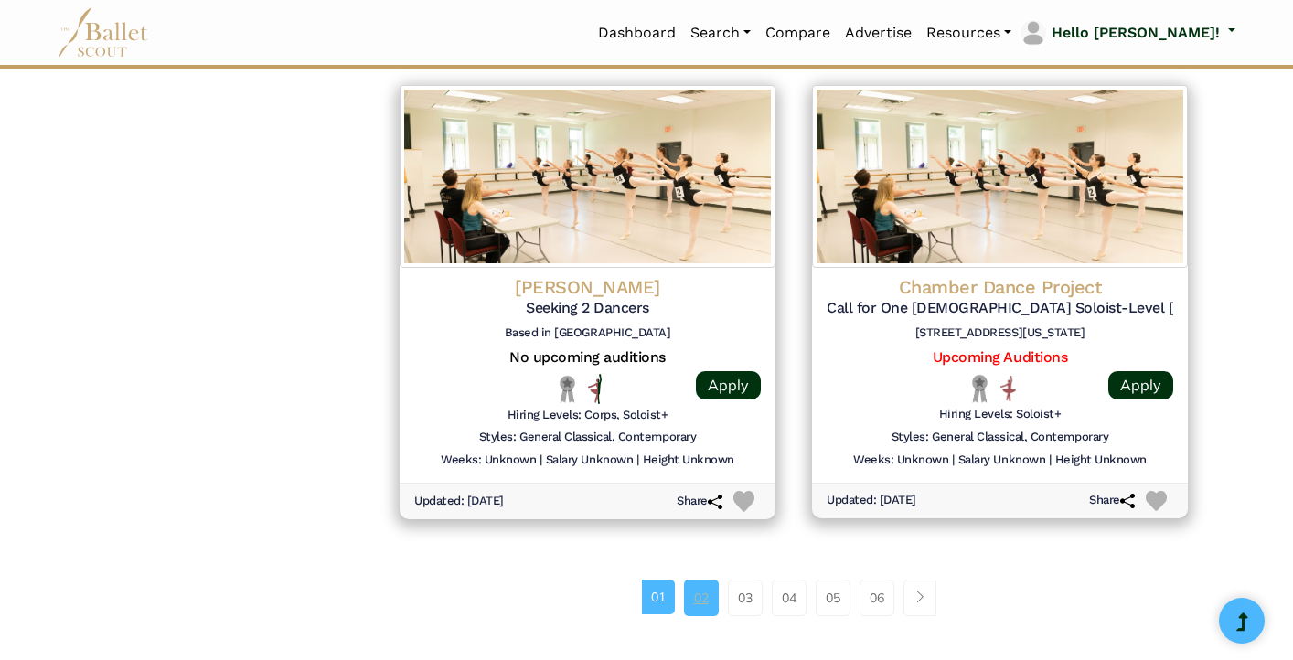
click at [705, 580] on link "02" at bounding box center [701, 598] width 35 height 37
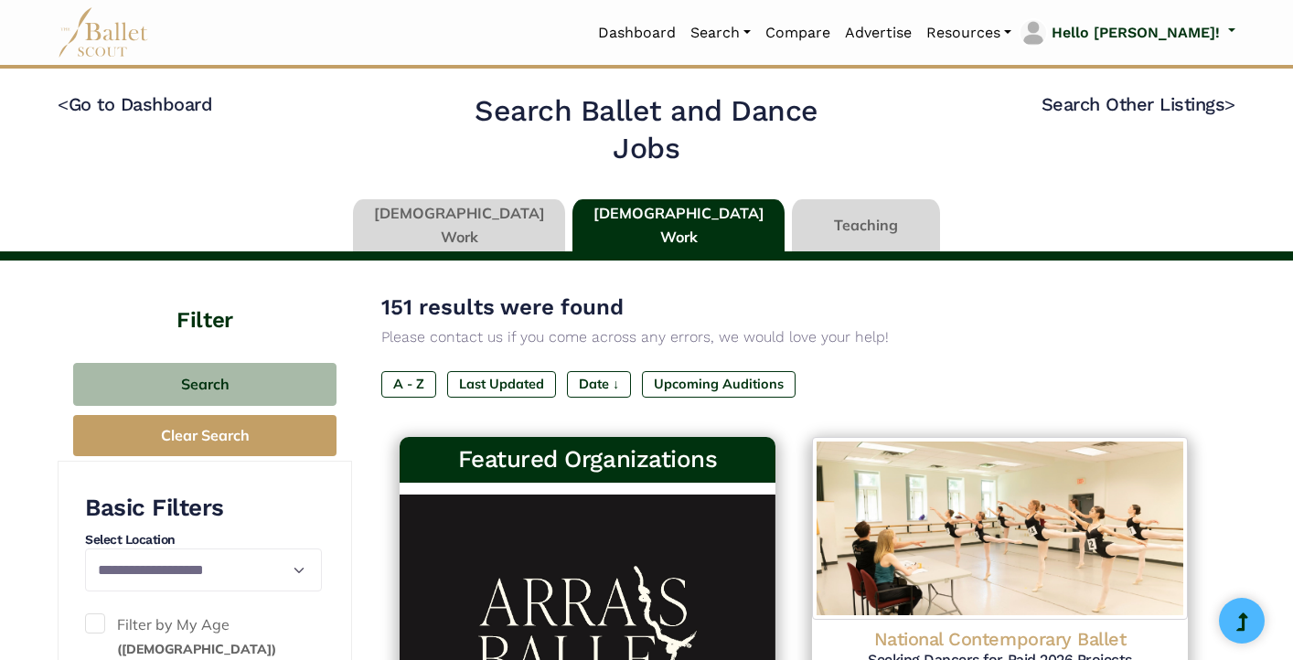
click at [499, 214] on link at bounding box center [459, 225] width 212 height 52
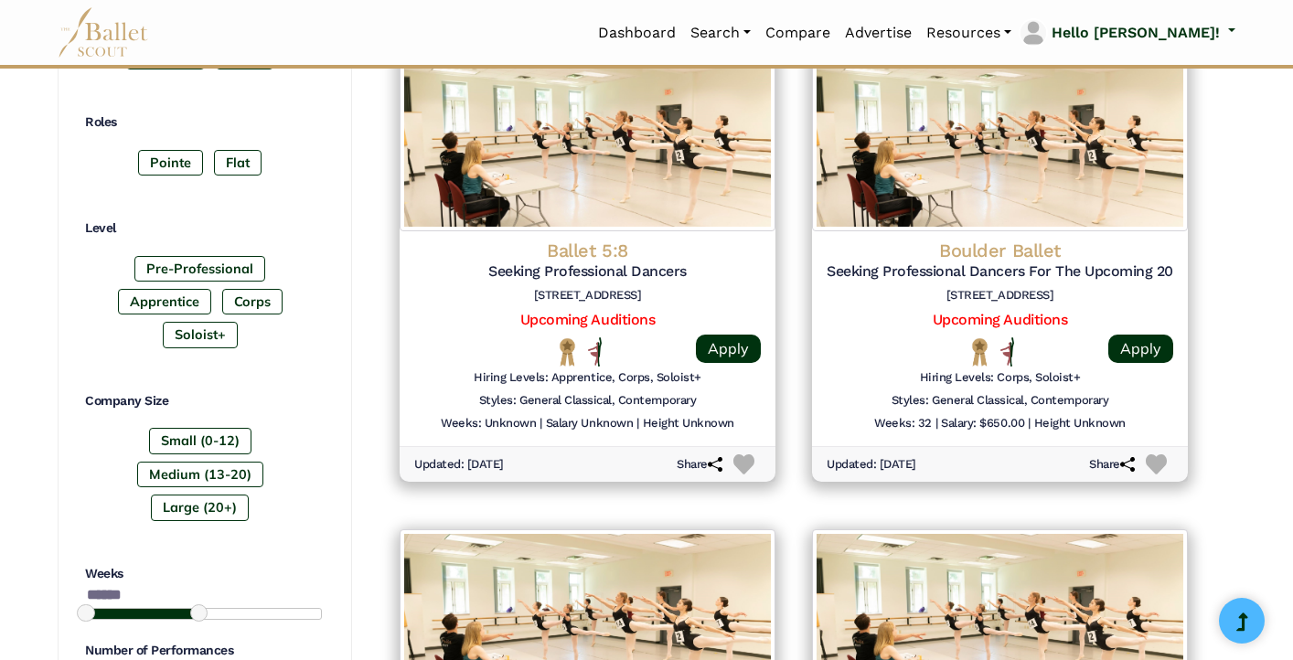
scroll to position [894, 0]
